Goal: Task Accomplishment & Management: Use online tool/utility

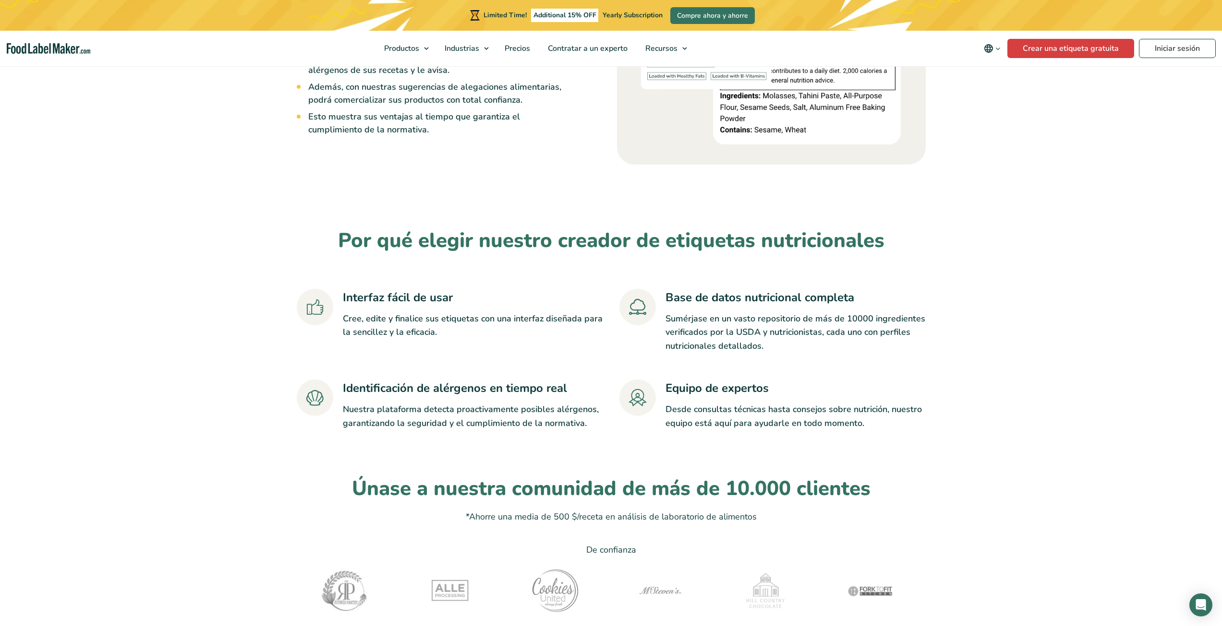
scroll to position [1776, 0]
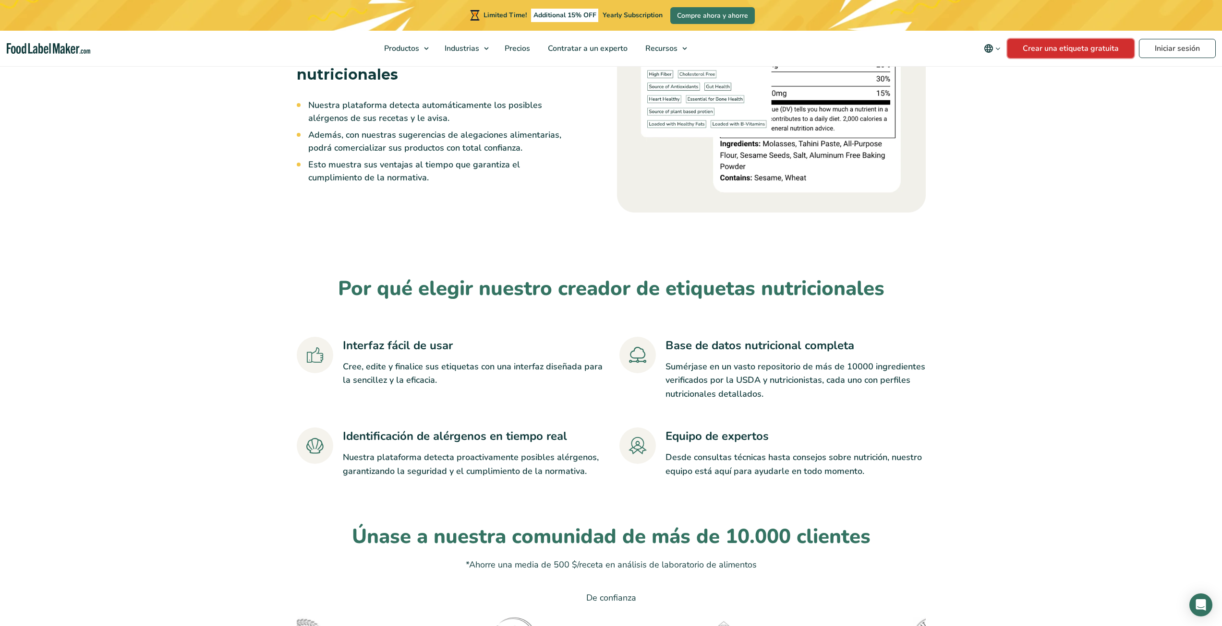
click at [1044, 49] on link "Crear una etiqueta gratuita" at bounding box center [1070, 48] width 127 height 19
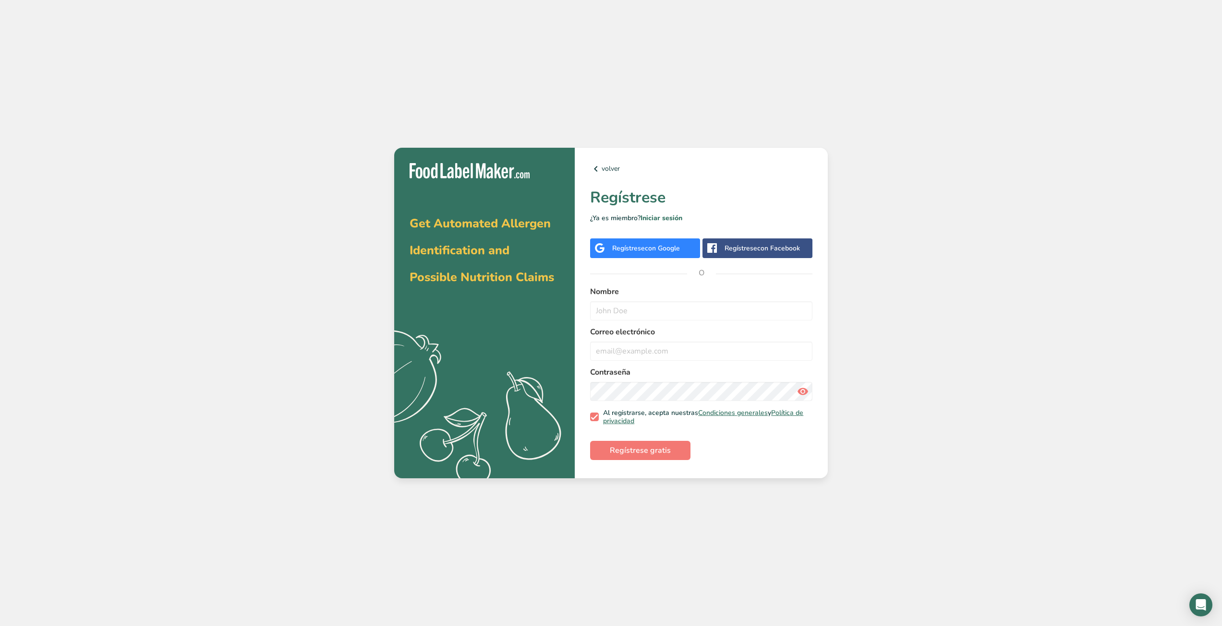
click at [672, 253] on div "Regístrese con Google" at bounding box center [645, 249] width 110 height 20
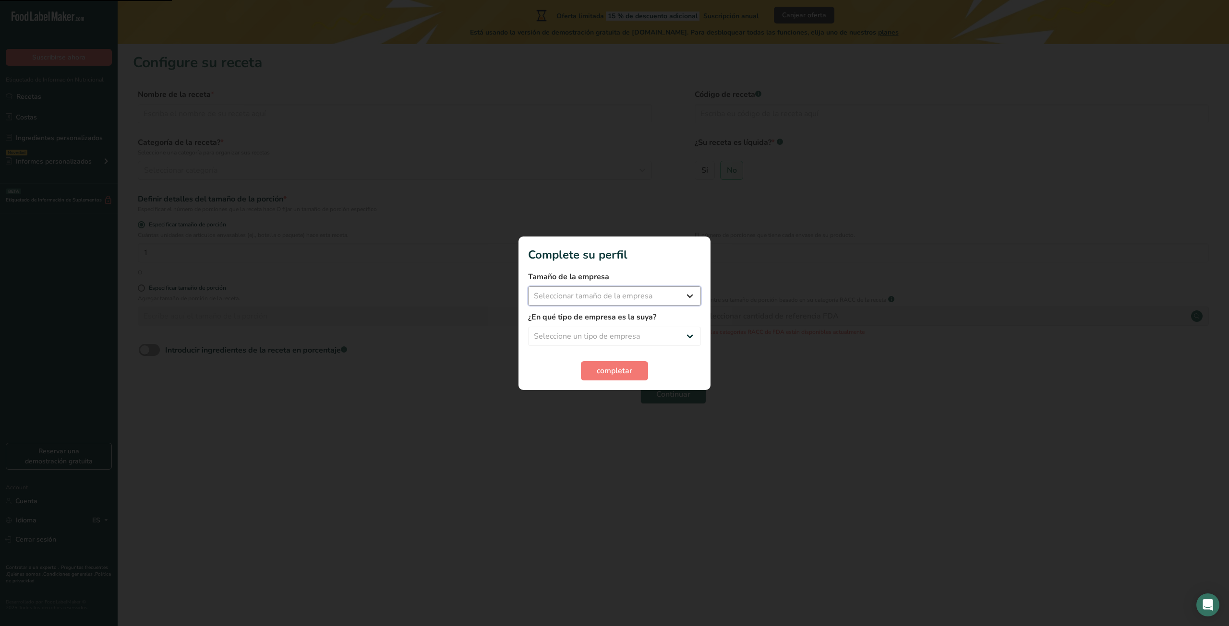
click at [597, 292] on select "Seleccionar tamaño de la empresa Menos de 10 empleados De 10 a 50 empleados De …" at bounding box center [614, 296] width 173 height 19
select select "1"
click at [528, 287] on select "Seleccionar tamaño de la empresa Menos de 10 empleados De 10 a 50 empleados De …" at bounding box center [614, 296] width 173 height 19
click at [598, 336] on select "Seleccione un tipo de empresa Fabricante de alimentos envasados Restaurante y c…" at bounding box center [614, 336] width 173 height 19
select select "1"
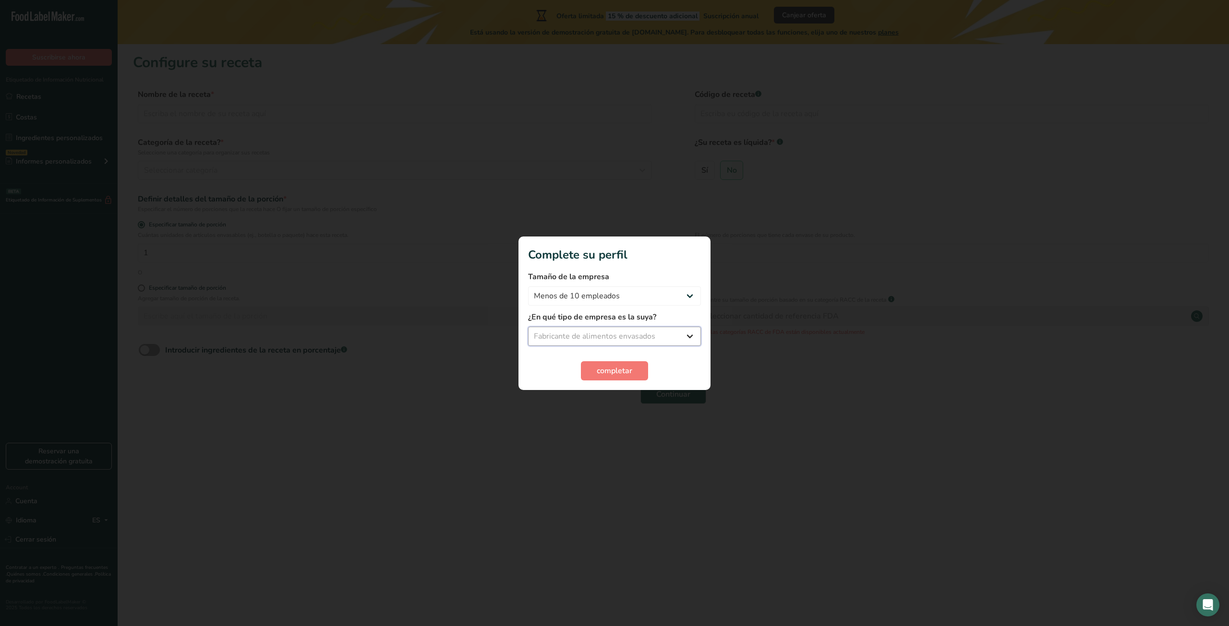
click at [528, 327] on select "Seleccione un tipo de empresa Fabricante de alimentos envasados Restaurante y c…" at bounding box center [614, 336] width 173 height 19
click at [607, 372] on span "completar" at bounding box center [615, 371] width 36 height 12
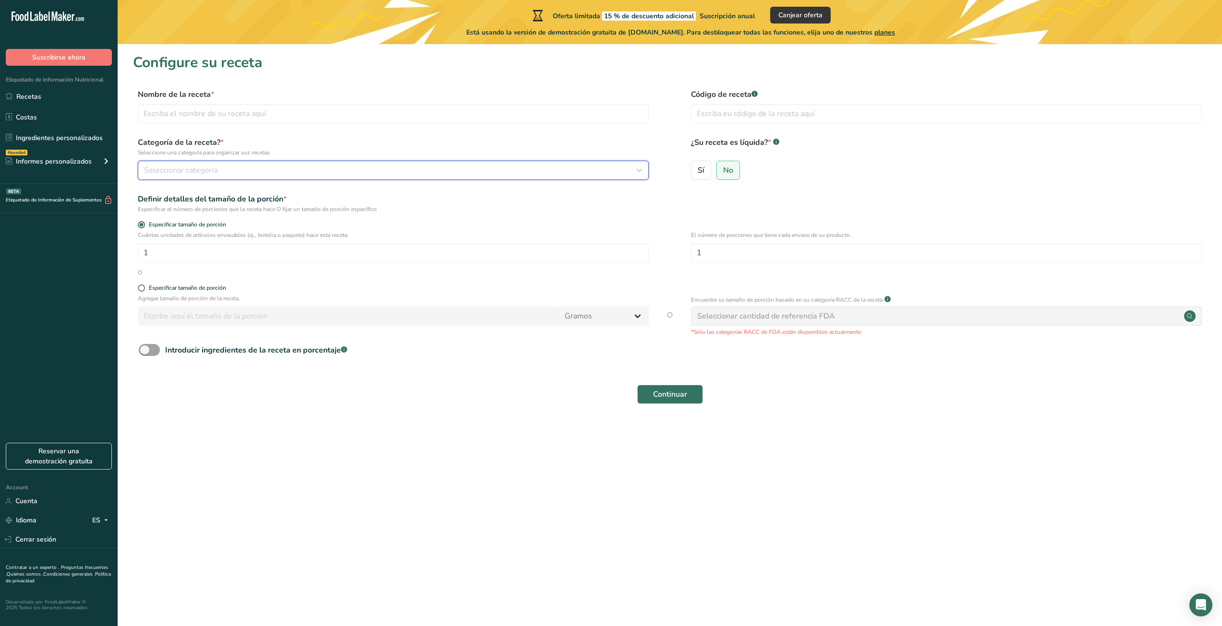
click at [319, 166] on div "Seleccionar categoría" at bounding box center [390, 171] width 492 height 12
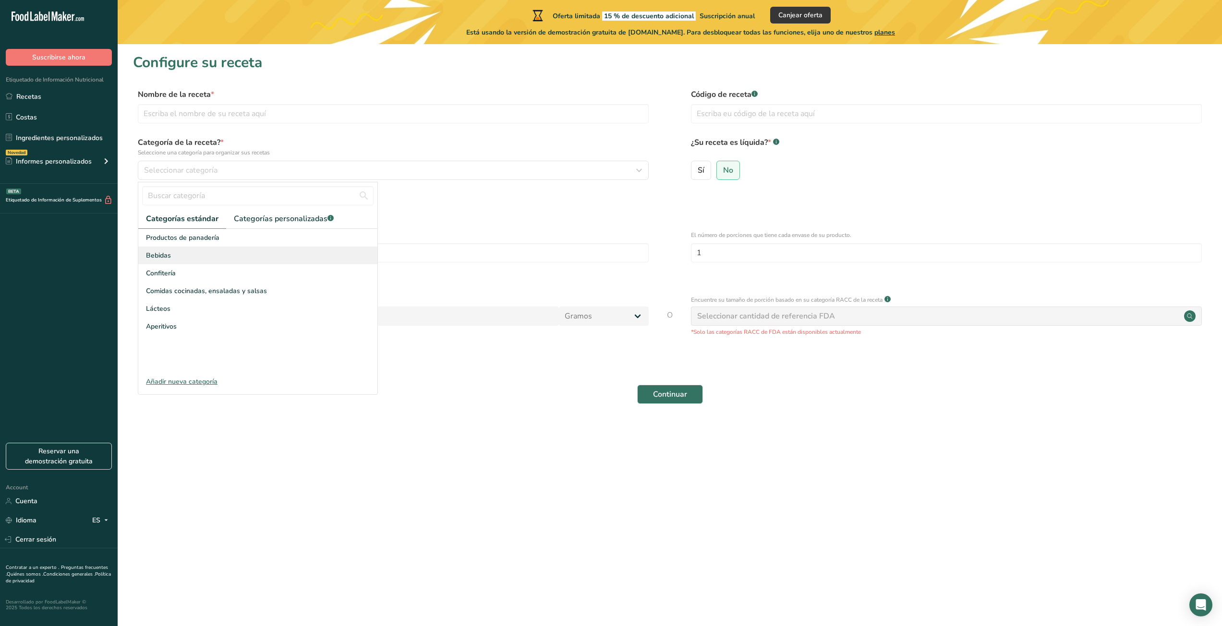
click at [184, 255] on div "Bebidas" at bounding box center [257, 256] width 239 height 18
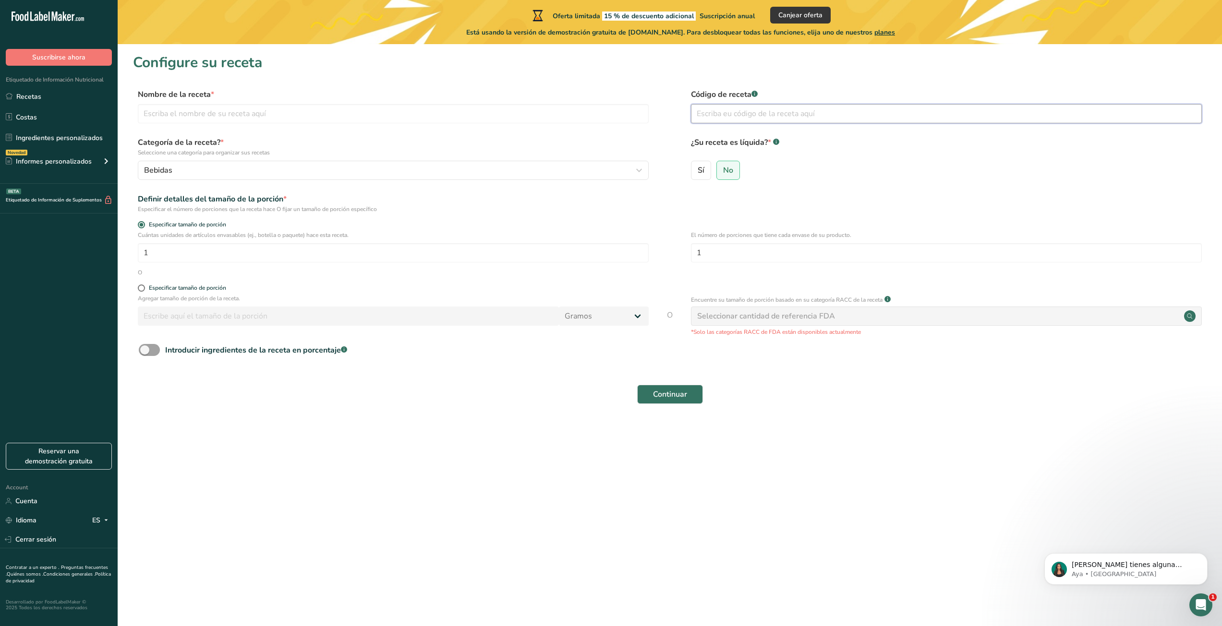
click at [713, 117] on input "text" at bounding box center [946, 113] width 511 height 19
click at [213, 121] on input "text" at bounding box center [393, 113] width 511 height 19
type input "x"
type input "X BULL"
click at [873, 108] on input "text" at bounding box center [946, 113] width 511 height 19
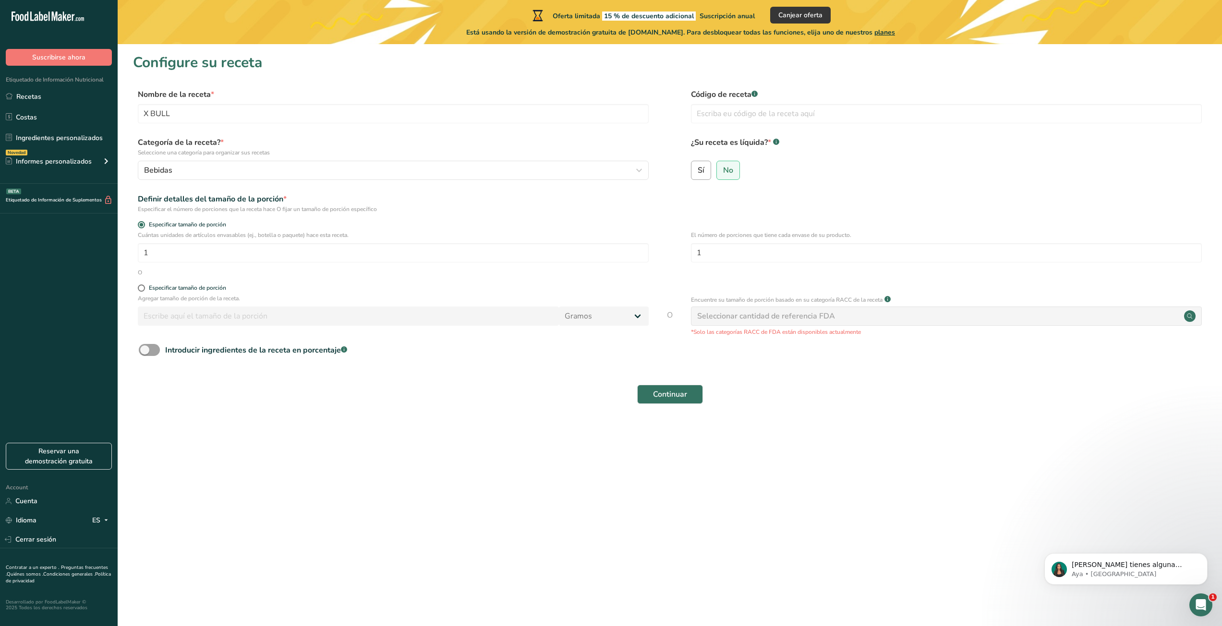
click at [703, 172] on span "Sí" at bounding box center [700, 171] width 7 height 10
click at [697, 172] on input "Sí" at bounding box center [694, 170] width 6 height 6
radio input "true"
radio input "false"
select select "22"
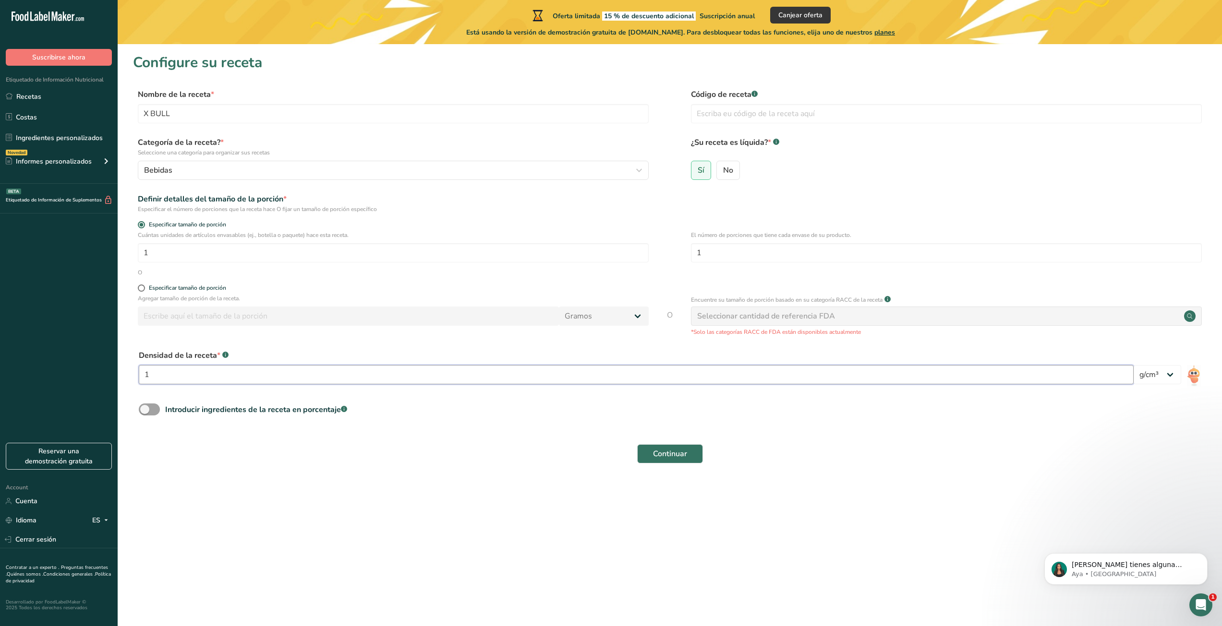
click at [306, 376] on input "1" at bounding box center [636, 374] width 995 height 19
click at [148, 409] on span at bounding box center [149, 410] width 21 height 12
click at [145, 409] on input "Introducir ingredientes de la receta en porcentaje .a-a{fill:#347362;}.b-a{fill…" at bounding box center [142, 410] width 6 height 6
click at [228, 442] on input "number" at bounding box center [640, 450] width 1002 height 19
click at [667, 498] on span "Continuar" at bounding box center [670, 497] width 34 height 12
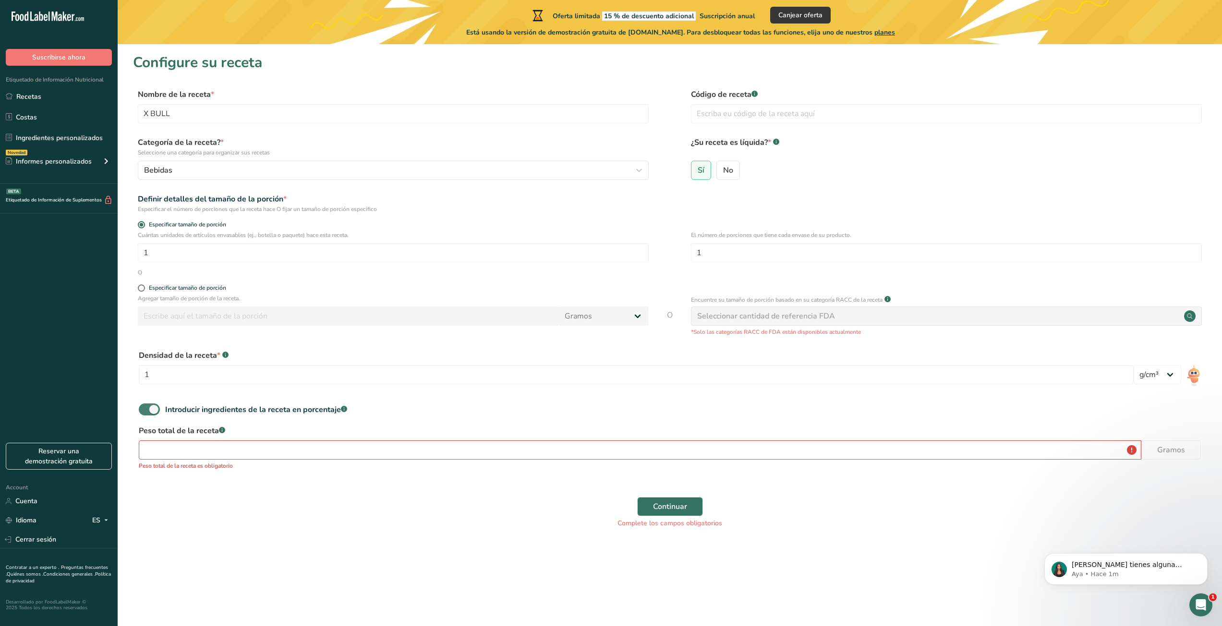
click at [152, 408] on span at bounding box center [149, 410] width 21 height 12
click at [145, 408] on input "Introducir ingredientes de la receta en porcentaje .a-a{fill:#347362;}.b-a{fill…" at bounding box center [142, 410] width 6 height 6
checkbox input "false"
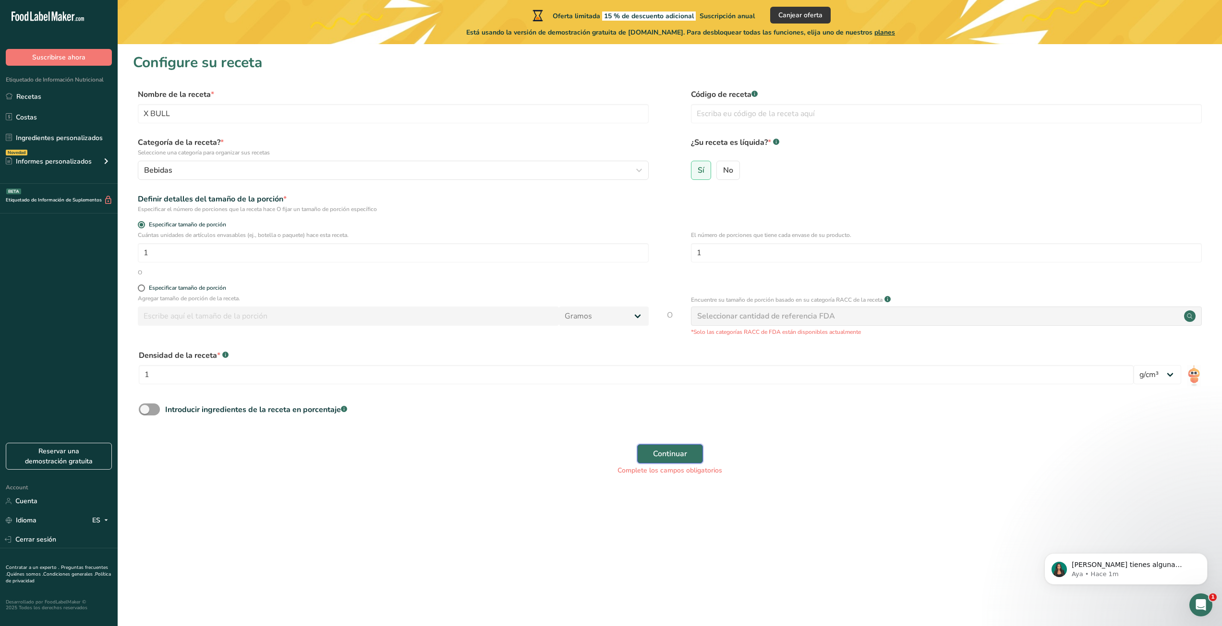
click at [670, 453] on span "Continuar" at bounding box center [670, 454] width 34 height 12
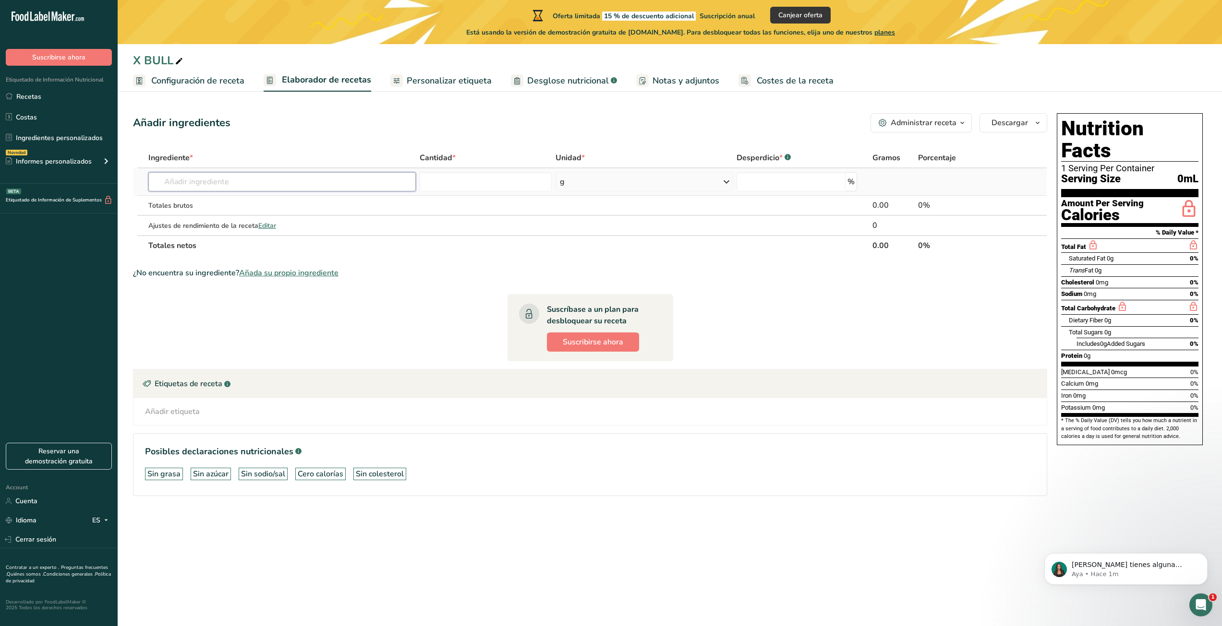
click at [251, 180] on input "text" at bounding box center [281, 181] width 267 height 19
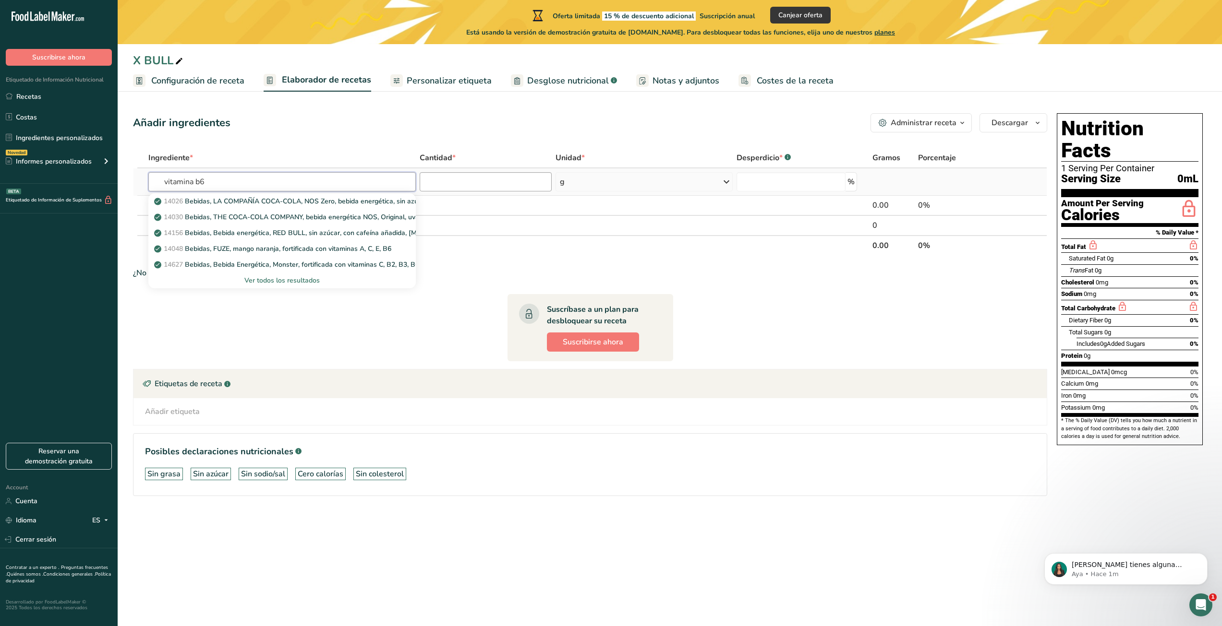
type input "vitamina b6"
click at [471, 180] on input "number" at bounding box center [486, 181] width 132 height 19
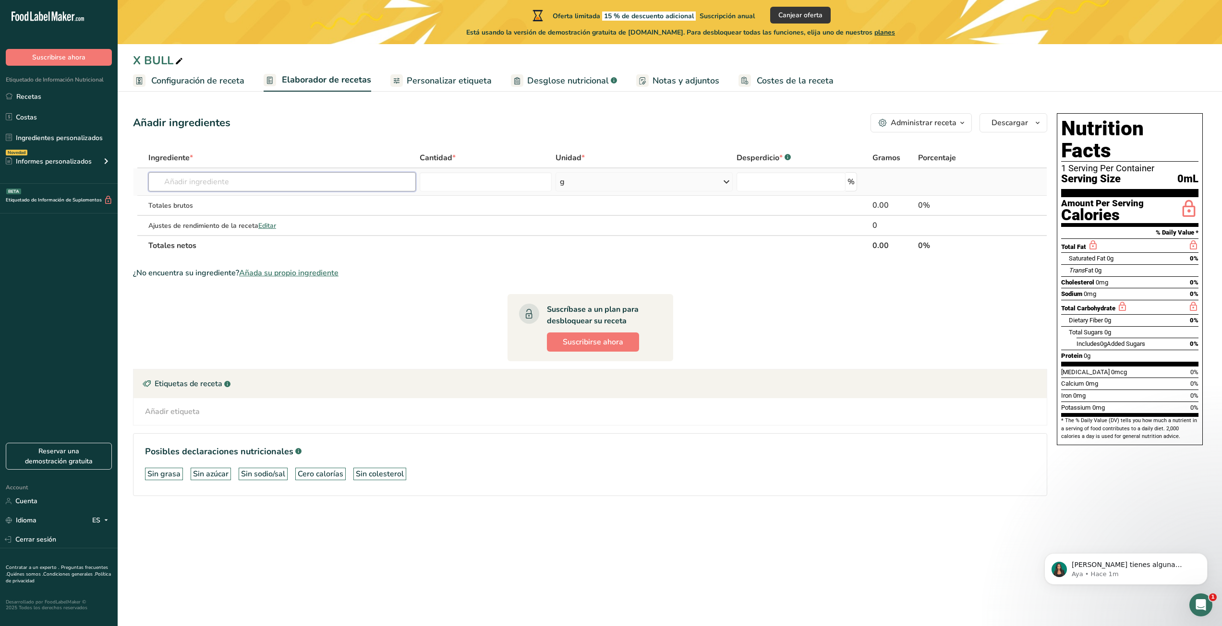
click at [233, 173] on input "text" at bounding box center [281, 181] width 267 height 19
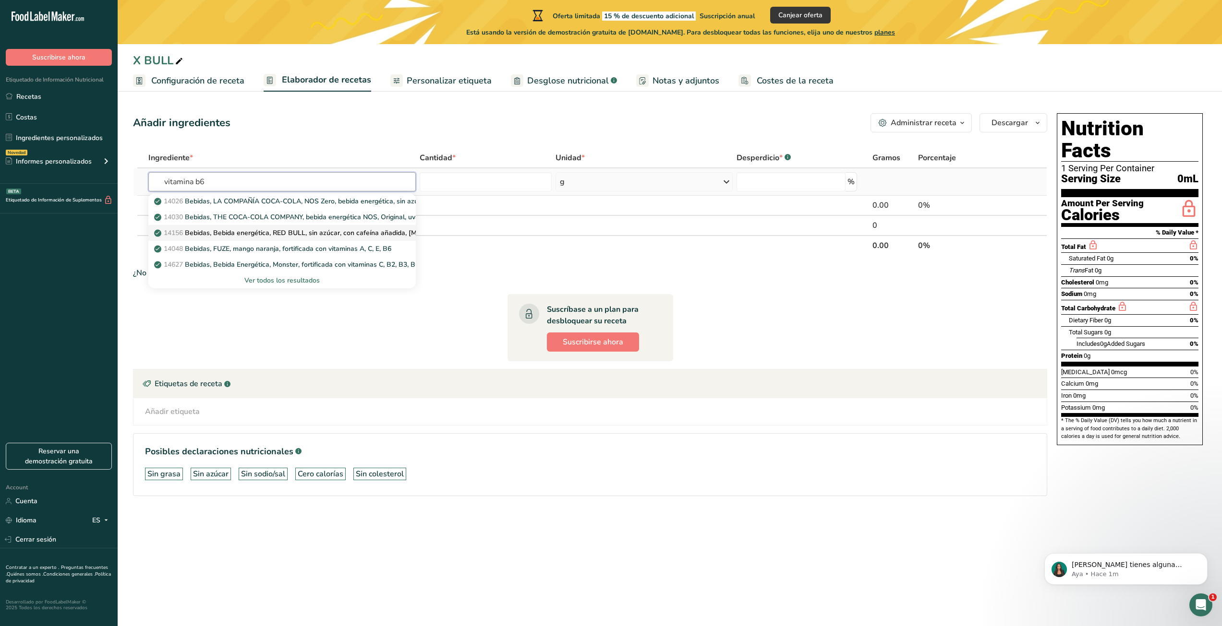
type input "vitamina b6"
click at [272, 235] on p "14156 Bebidas, Bebida energética, RED BULL, sin azúcar, con cafeína añadida, ni…" at bounding box center [371, 233] width 431 height 10
type input "Beverages, Energy drink, RED BULL, sugar free, with added caffeine, niacin, pan…"
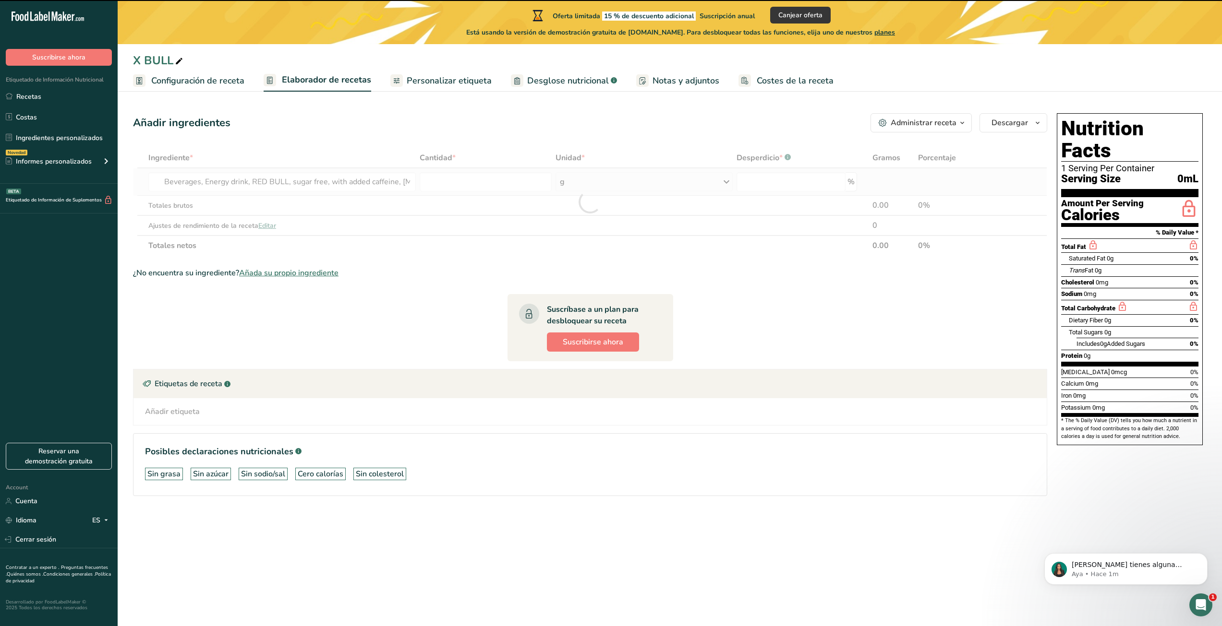
type input "0"
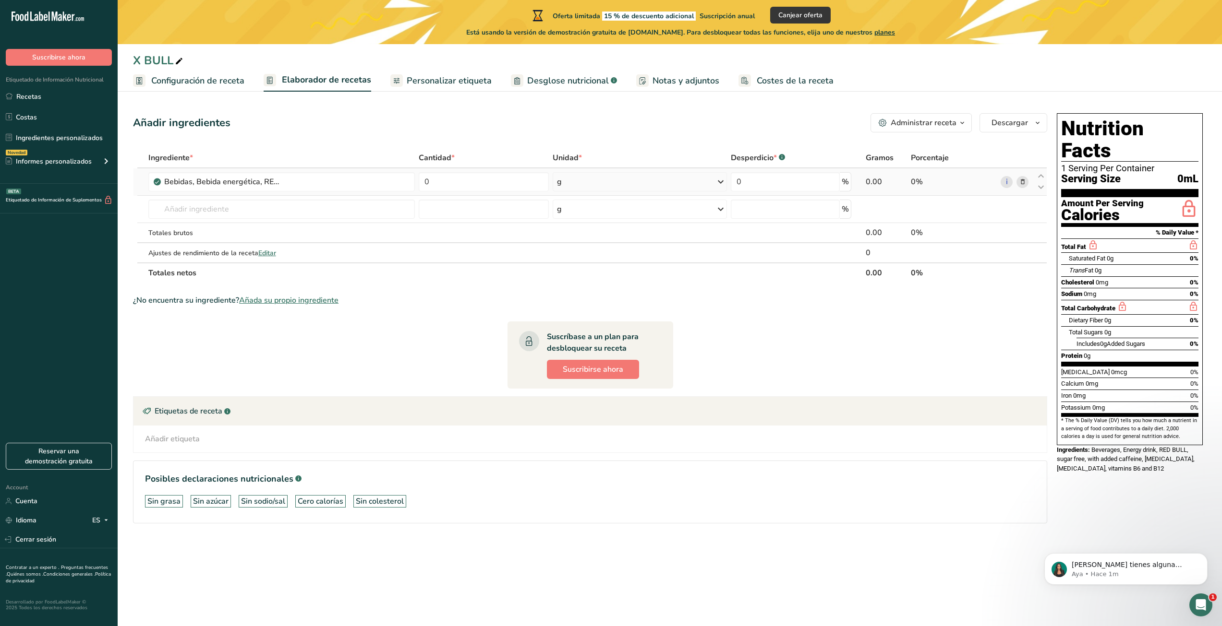
click at [416, 84] on span "Personalizar etiqueta" at bounding box center [449, 80] width 85 height 13
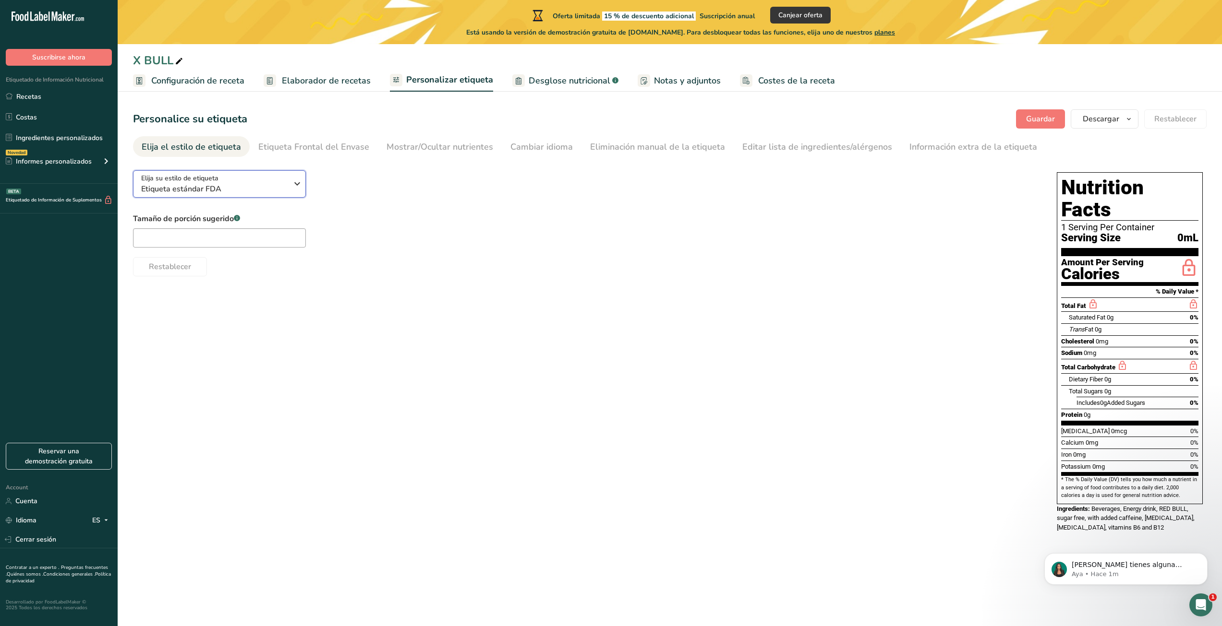
click at [293, 189] on icon "button" at bounding box center [297, 183] width 12 height 17
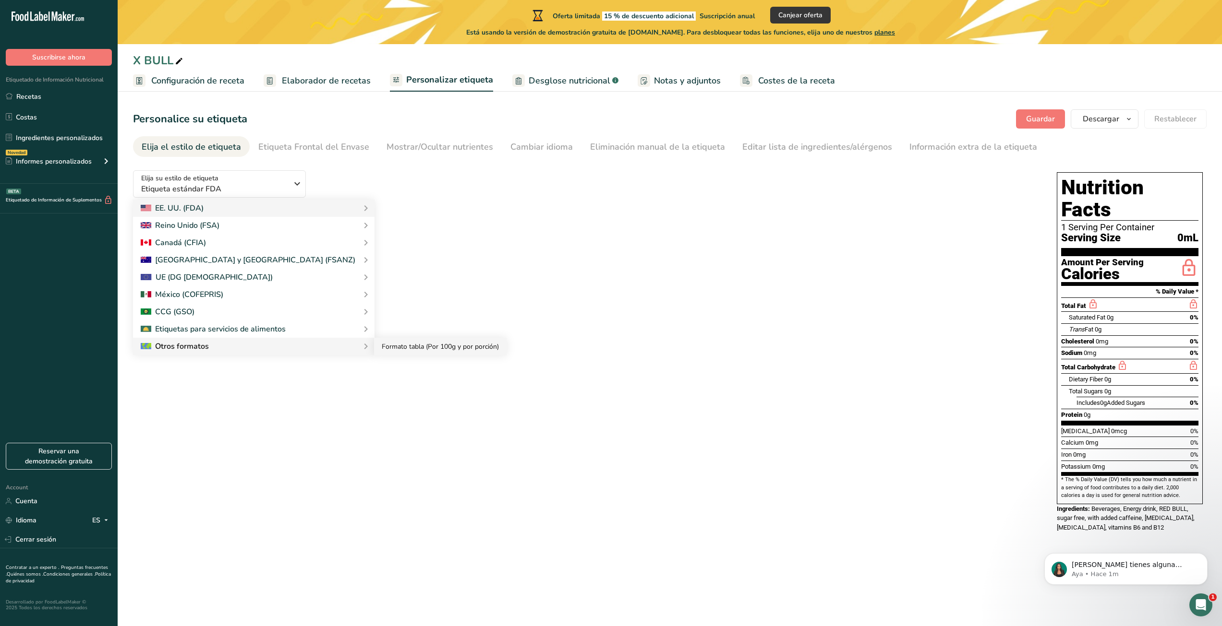
click at [374, 342] on link "Formato tabla (Por 100g y por porción)" at bounding box center [440, 347] width 132 height 18
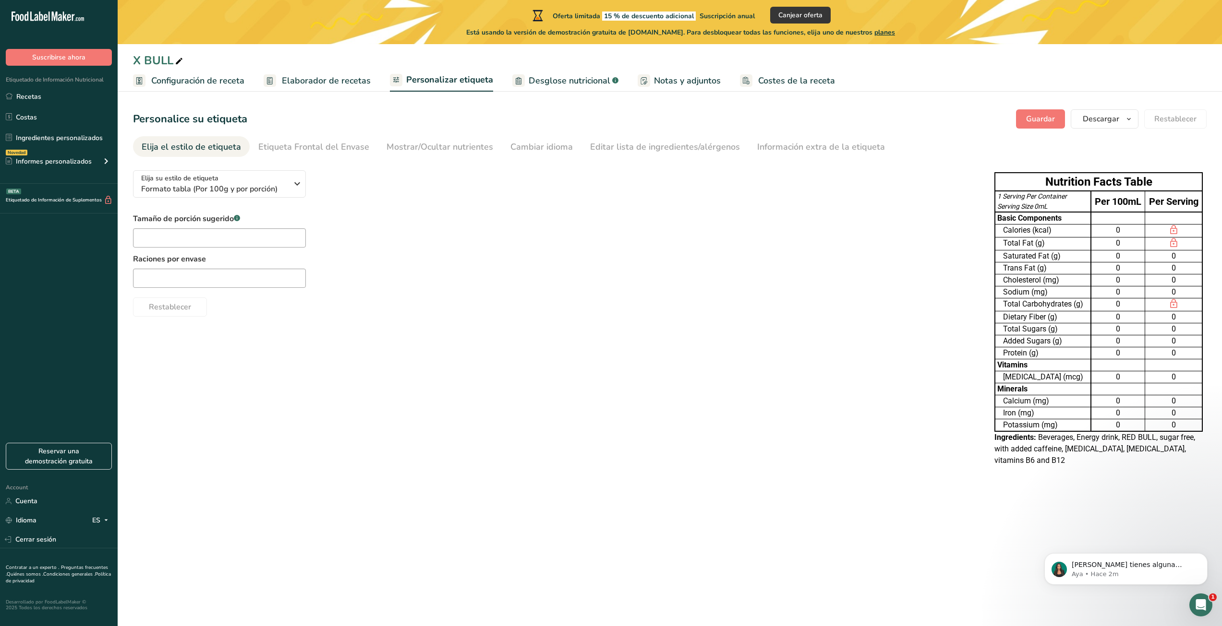
drag, startPoint x: 1117, startPoint y: 231, endPoint x: 1112, endPoint y: 232, distance: 4.8
click at [1112, 232] on div "0" at bounding box center [1117, 231] width 49 height 12
click at [1118, 319] on div "0" at bounding box center [1117, 318] width 49 height 12
click at [589, 85] on span "Desglose nutricional" at bounding box center [569, 80] width 82 height 13
